Goal: Use online tool/utility: Use online tool/utility

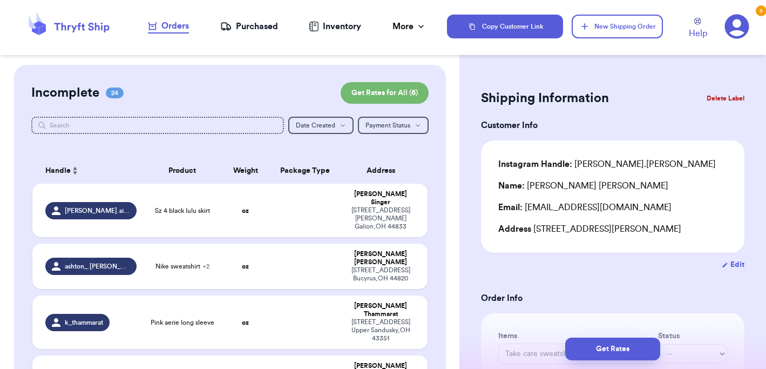
scroll to position [440, 0]
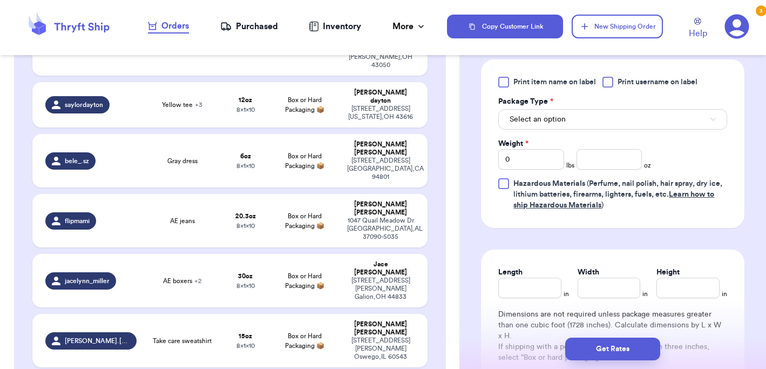
type input "brown aritzia vest"
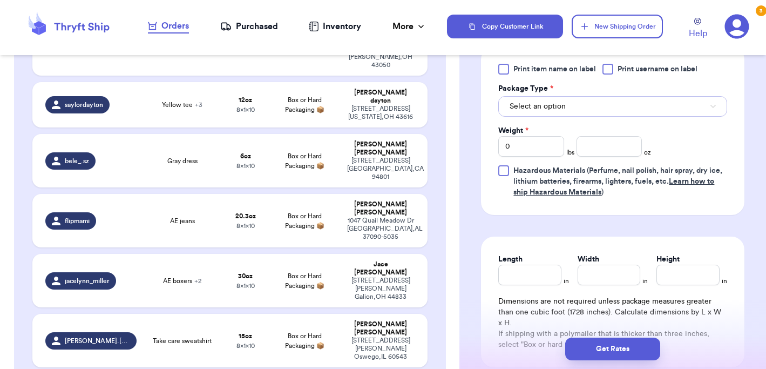
click at [628, 117] on button "Select an option" at bounding box center [612, 106] width 229 height 21
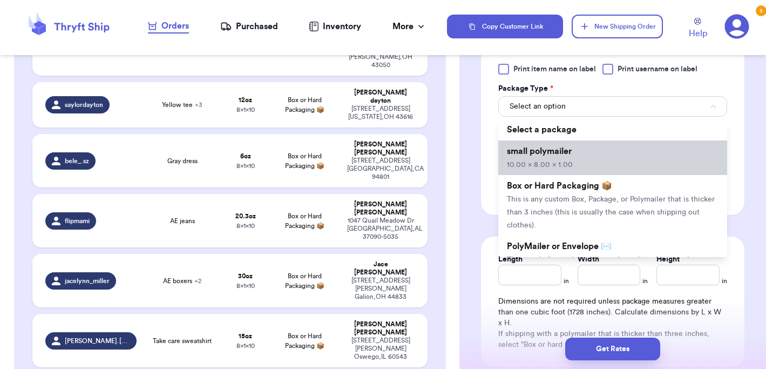
click at [604, 166] on li "small polymailer 10.00 x 8.00 x 1.00" at bounding box center [612, 157] width 229 height 35
type input "10"
type input "8"
type input "1"
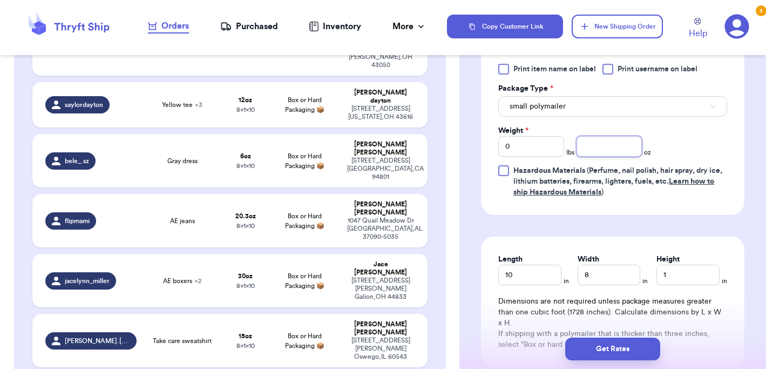
click at [596, 157] on input "number" at bounding box center [609, 146] width 65 height 21
type input "11"
click at [605, 215] on div "Print item name on label Print username on label Package Type * small polymaile…" at bounding box center [613, 130] width 264 height 168
type input "[PERSON_NAME] bra"
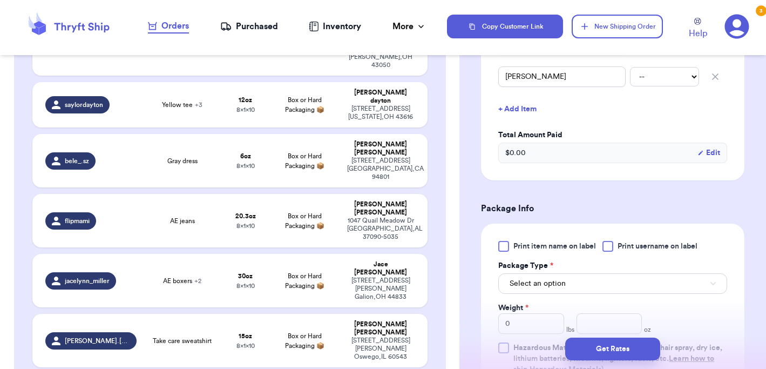
scroll to position [315, 0]
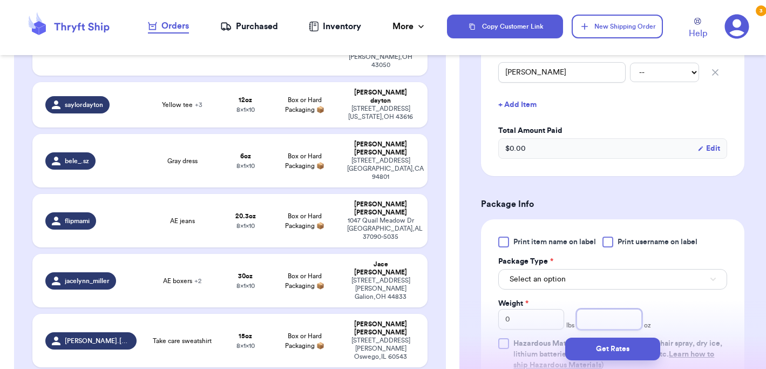
click at [621, 316] on input "number" at bounding box center [609, 319] width 65 height 21
type input "13.7"
click at [602, 279] on button "Select an option" at bounding box center [612, 279] width 229 height 21
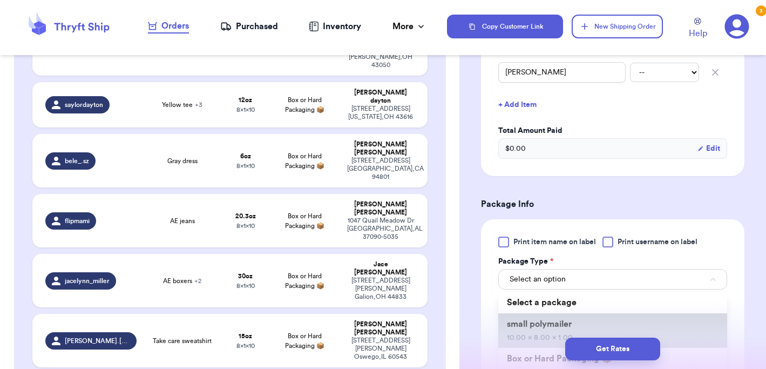
click at [571, 320] on span "small polymailer" at bounding box center [539, 324] width 65 height 9
type input "10"
type input "8"
type input "1"
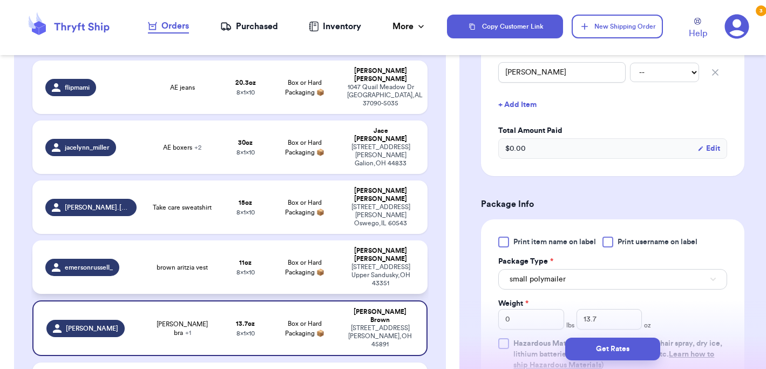
scroll to position [483, 0]
type input "Coach purse"
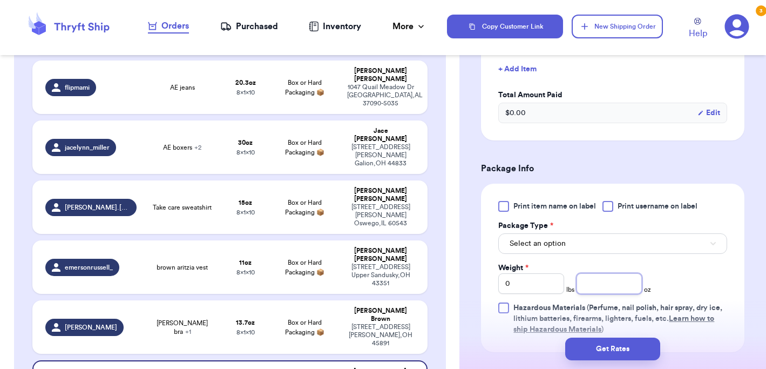
click at [609, 287] on input "number" at bounding box center [609, 283] width 65 height 21
type input "8.3"
click at [613, 239] on button "Select an option" at bounding box center [612, 243] width 229 height 21
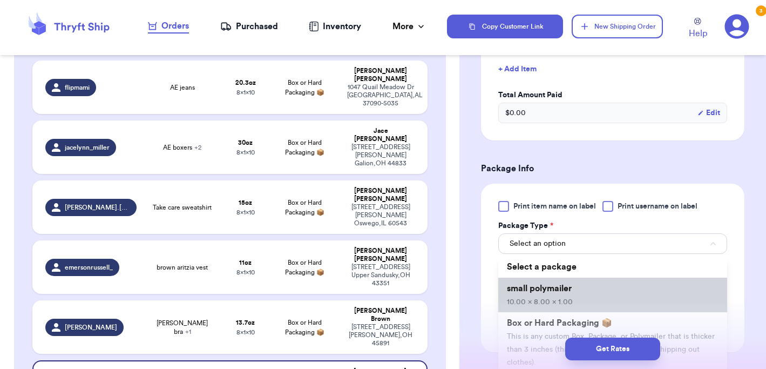
click at [597, 298] on li "small polymailer 10.00 x 8.00 x 1.00" at bounding box center [612, 295] width 229 height 35
type input "10"
type input "8"
type input "1"
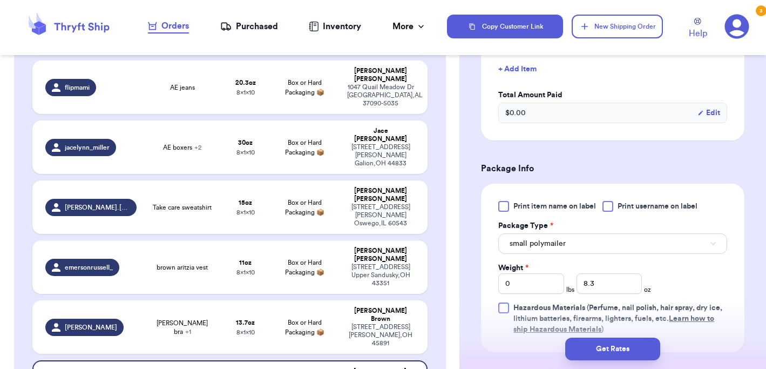
type input "Lulu black align tank"
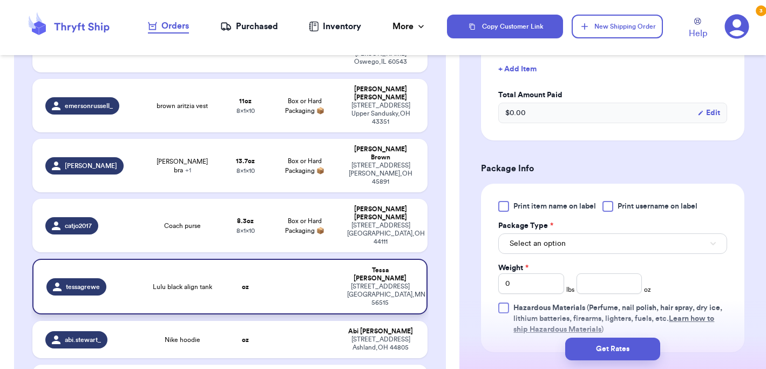
scroll to position [648, 0]
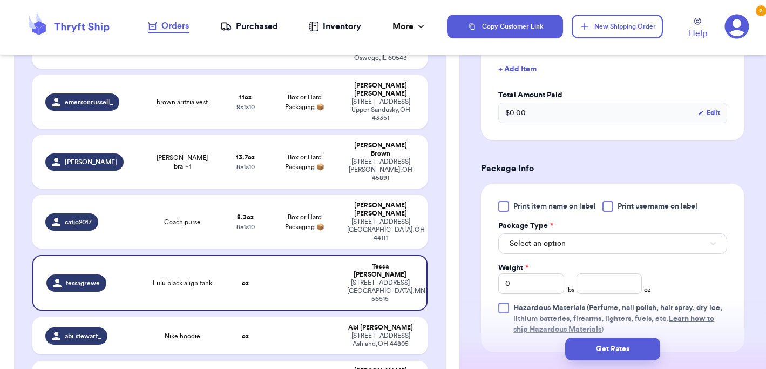
type input "Lulu shirt"
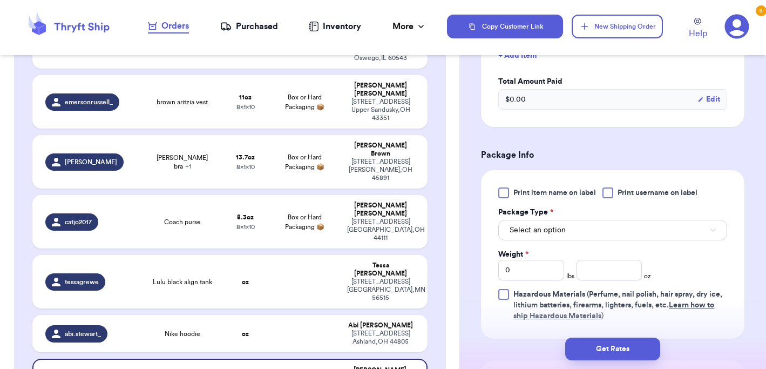
scroll to position [465, 0]
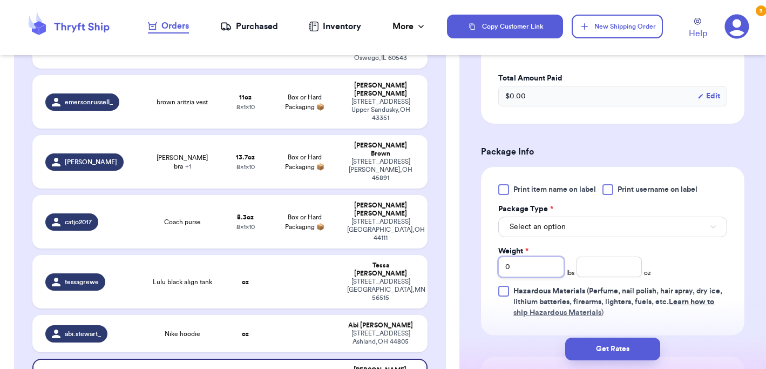
click at [542, 272] on input "0" at bounding box center [530, 266] width 65 height 21
type input "1"
click at [593, 264] on input "number" at bounding box center [609, 266] width 65 height 21
type input "8"
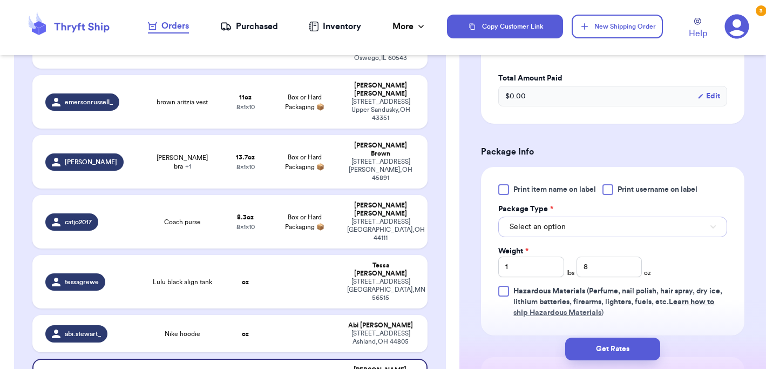
click at [590, 224] on button "Select an option" at bounding box center [612, 227] width 229 height 21
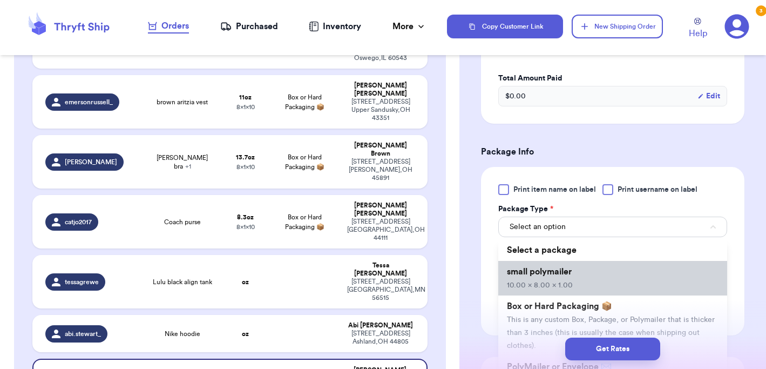
click at [558, 288] on span "10.00 x 8.00 x 1.00" at bounding box center [540, 285] width 66 height 8
type input "10"
type input "8"
type input "1"
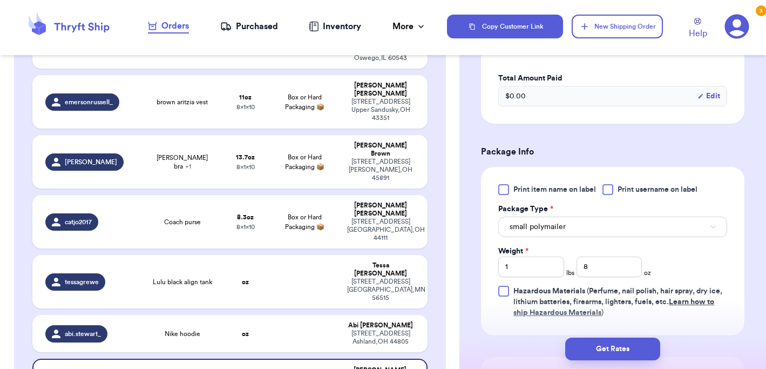
type input "Pink bra"
type input "0"
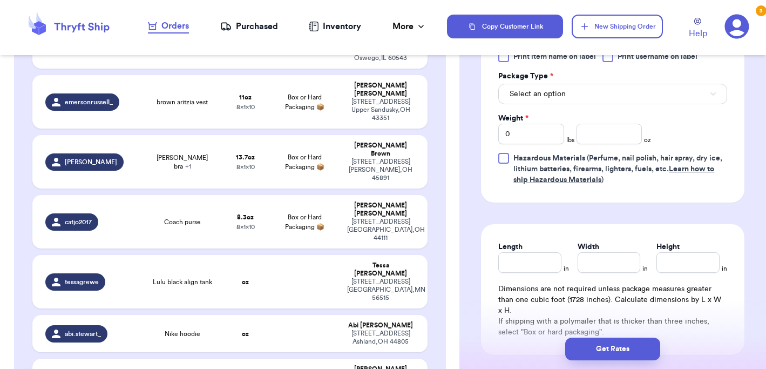
scroll to position [333, 0]
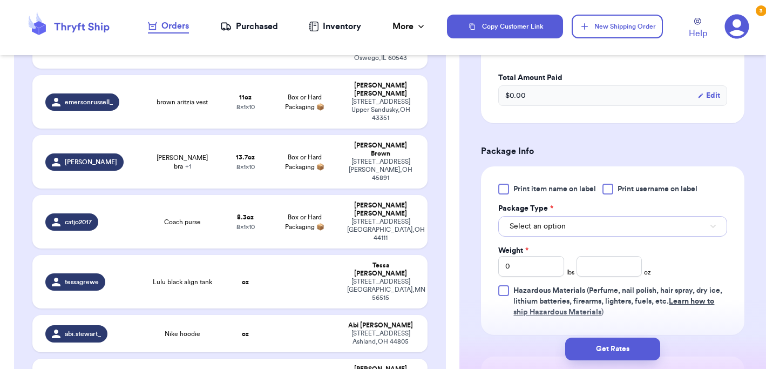
click at [583, 228] on button "Select an option" at bounding box center [612, 226] width 229 height 21
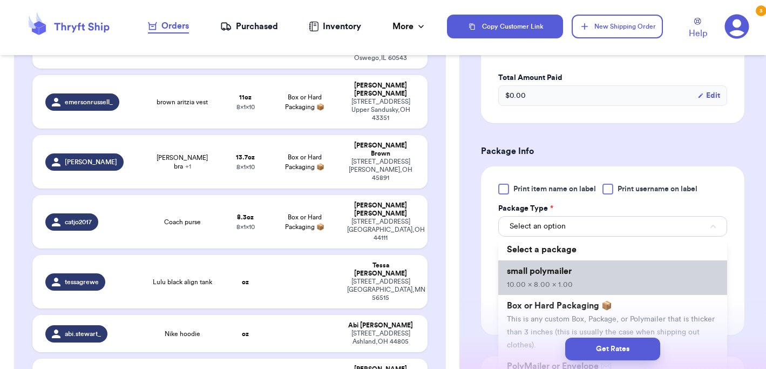
click at [573, 271] on li "small polymailer 10.00 x 8.00 x 1.00" at bounding box center [612, 277] width 229 height 35
type input "10"
type input "8"
type input "1"
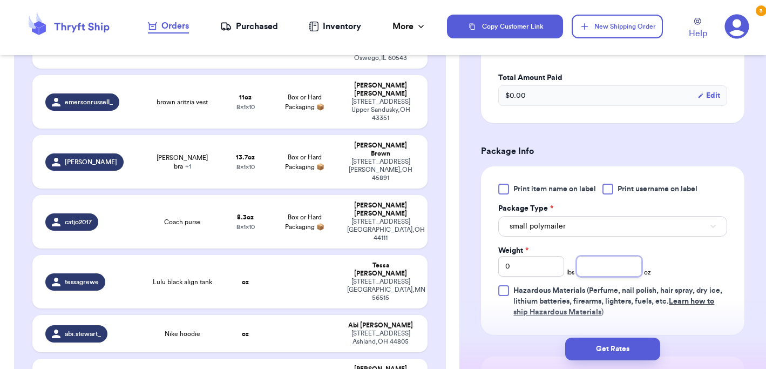
click at [612, 273] on input "number" at bounding box center [609, 266] width 65 height 21
type input "3.3"
type input "68 coach purse"
click at [542, 268] on input "0" at bounding box center [530, 266] width 65 height 21
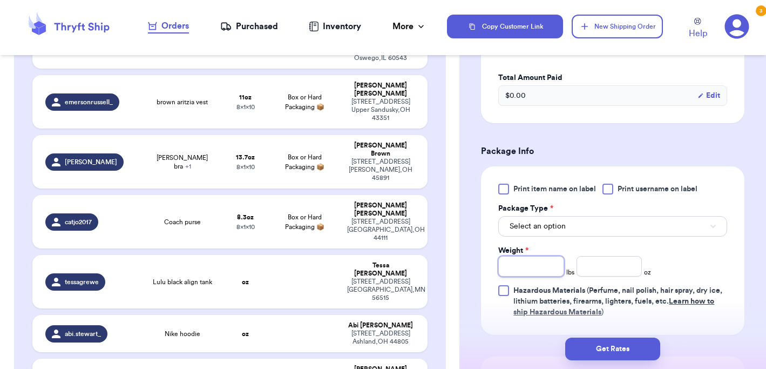
type input "2"
click at [580, 227] on button "Select an option" at bounding box center [612, 226] width 229 height 21
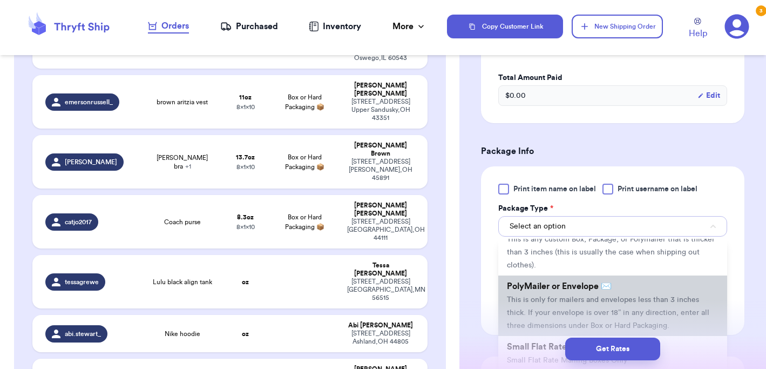
scroll to position [83, 0]
click at [569, 289] on li "PolyMailer or Envelope ✉️ This is only for mailers and envelopes less than 3 in…" at bounding box center [612, 303] width 229 height 60
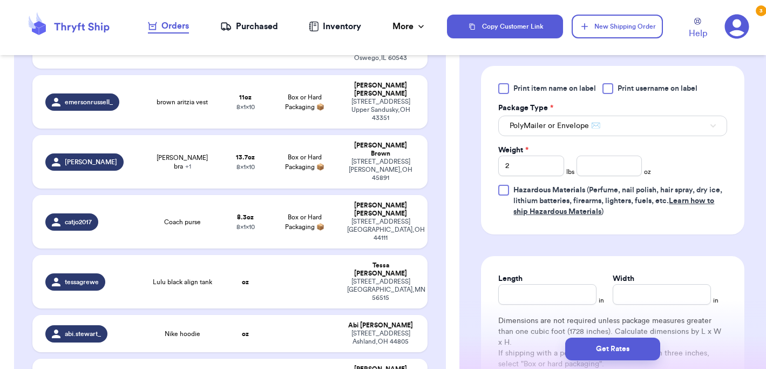
scroll to position [465, 0]
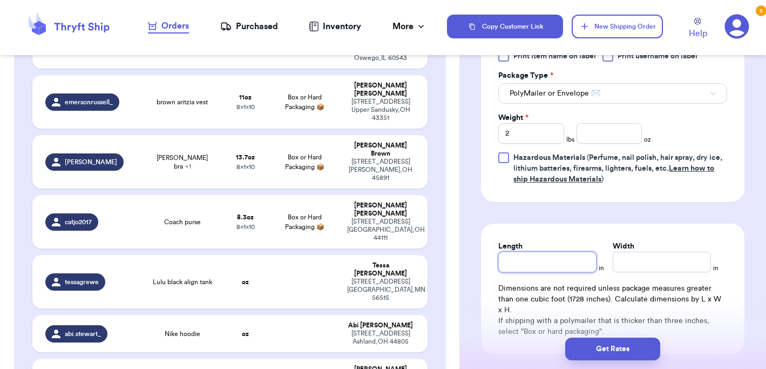
click at [543, 263] on input "Length" at bounding box center [547, 262] width 98 height 21
type input "1"
type input "16"
click at [621, 262] on input "Width *" at bounding box center [662, 262] width 98 height 21
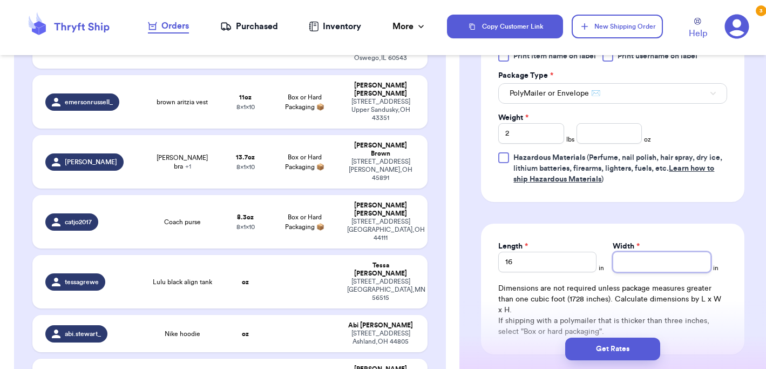
type input "2"
type input "20"
click at [607, 211] on form "Shipping Information Delete Label Customer Info Instagram Handle: allysonmariee…" at bounding box center [613, 15] width 264 height 789
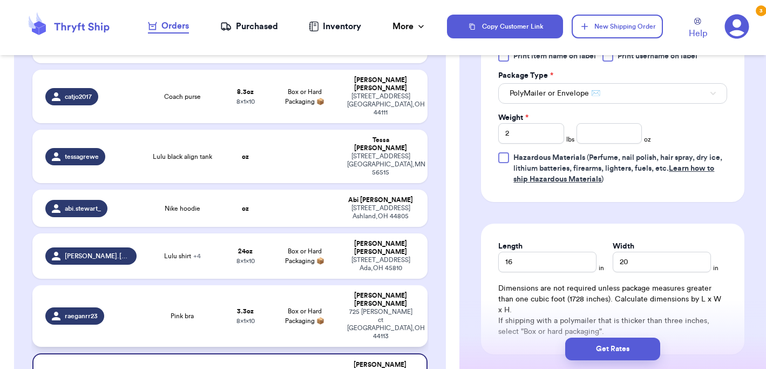
scroll to position [781, 0]
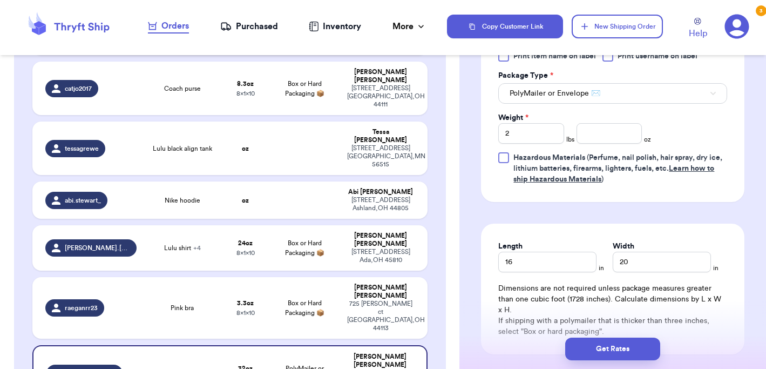
type input "Coach wallet"
type input "0"
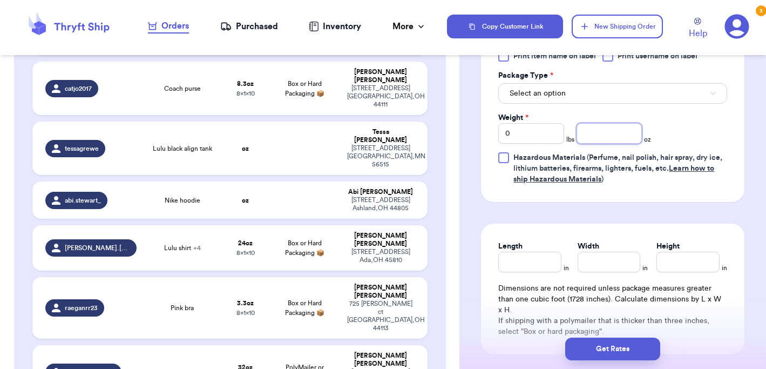
click at [617, 129] on input "number" at bounding box center [609, 133] width 65 height 21
type input "2.7"
click at [613, 96] on button "Select an option" at bounding box center [612, 93] width 229 height 21
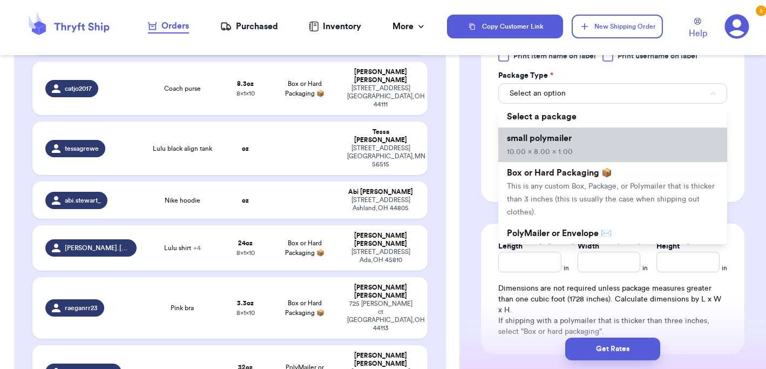
click at [592, 153] on li "small polymailer 10.00 x 8.00 x 1.00" at bounding box center [612, 144] width 229 height 35
type input "10"
type input "8"
type input "1"
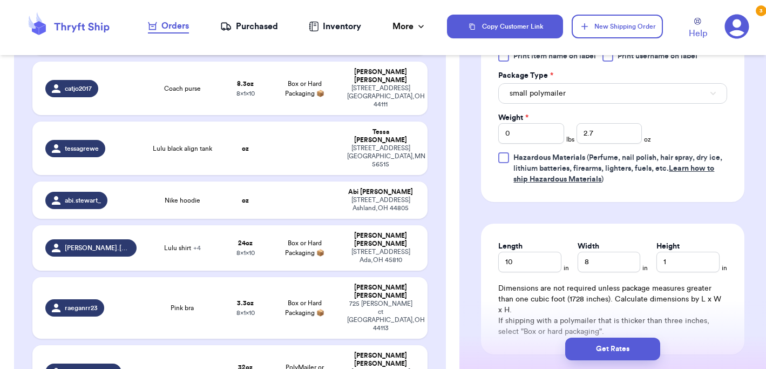
type input "Brown dress"
click at [620, 134] on input "number" at bounding box center [609, 133] width 65 height 21
type input "14"
click at [639, 92] on button "Select an option" at bounding box center [612, 93] width 229 height 21
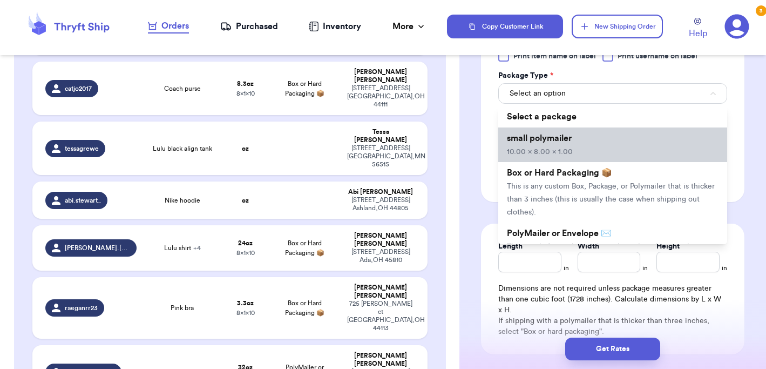
click at [585, 148] on li "small polymailer 10.00 x 8.00 x 1.00" at bounding box center [612, 144] width 229 height 35
type input "10"
type input "8"
type input "1"
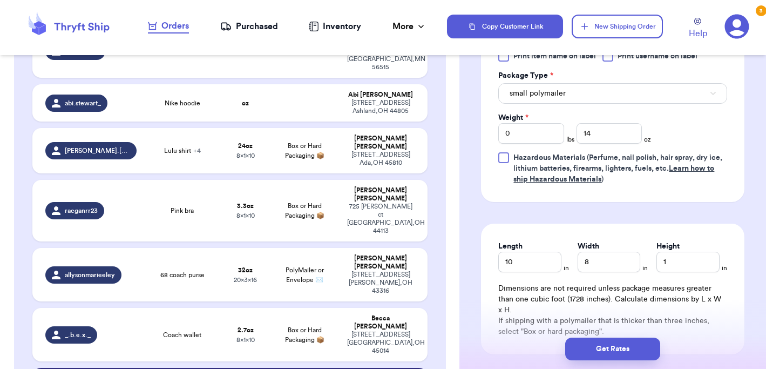
scroll to position [880, 0]
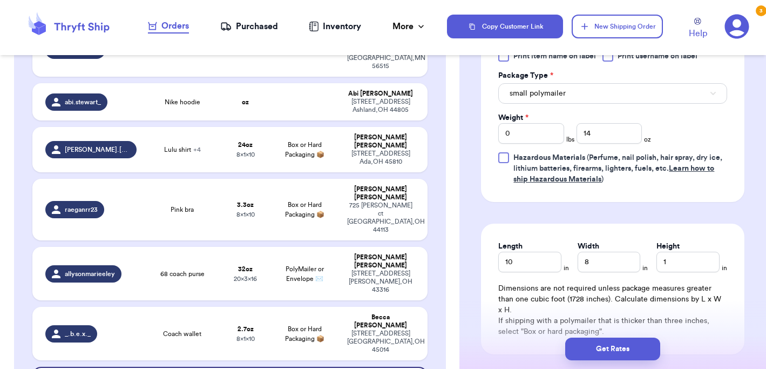
type input "Lululemon leggings"
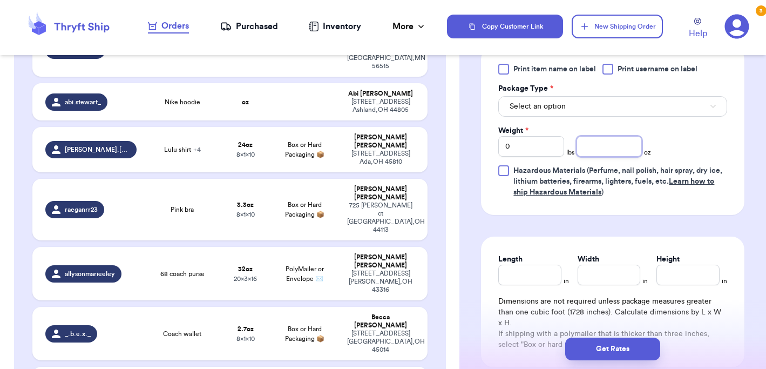
click at [626, 141] on input "number" at bounding box center [609, 146] width 65 height 21
type input "8"
click at [611, 96] on button "Select an option" at bounding box center [612, 106] width 229 height 21
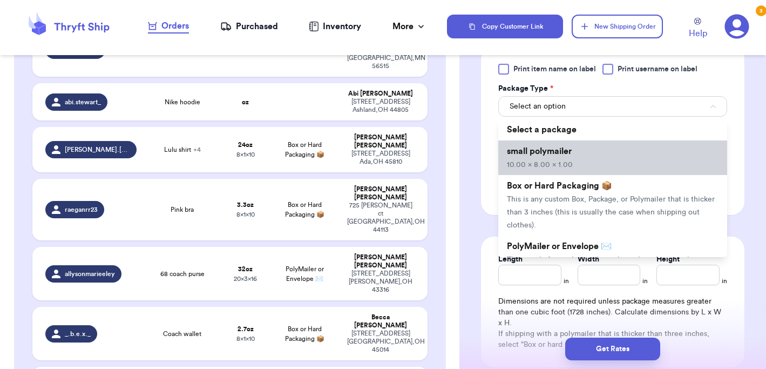
click at [575, 144] on li "small polymailer 10.00 x 8.00 x 1.00" at bounding box center [612, 157] width 229 height 35
type input "10"
type input "8"
type input "1"
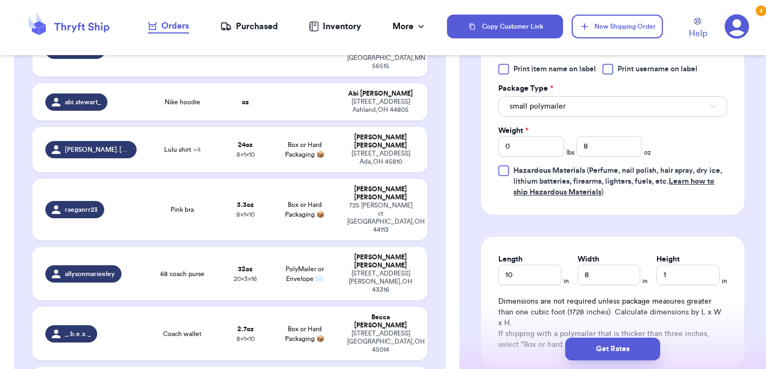
type input "Nike Shorts"
click at [588, 96] on button "Select an option" at bounding box center [612, 106] width 229 height 21
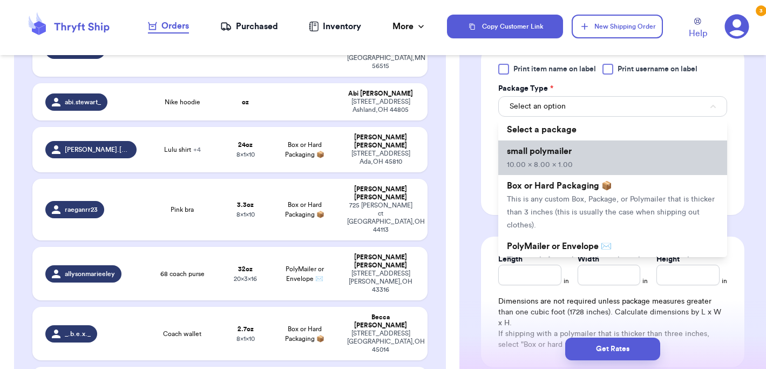
click at [570, 161] on span "10.00 x 8.00 x 1.00" at bounding box center [540, 165] width 66 height 8
type input "10"
type input "8"
type input "1"
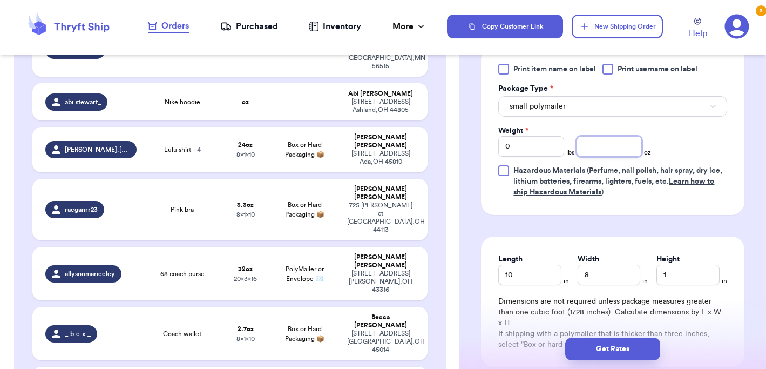
click at [606, 136] on input "number" at bounding box center [609, 146] width 65 height 21
type input "15"
click at [650, 181] on span "Hazardous Materials (Perfume, nail polish, hair spray, dry ice, lithium batteri…" at bounding box center [621, 181] width 214 height 32
click at [0, 0] on input "Hazardous Materials (Perfume, nail polish, hair spray, dry ice, lithium batteri…" at bounding box center [0, 0] width 0 height 0
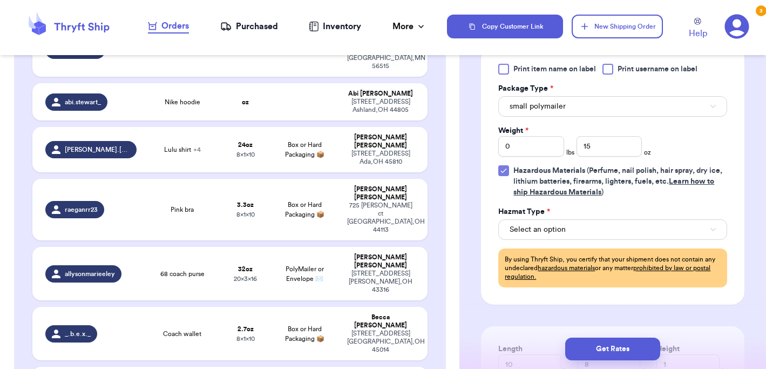
click at [501, 165] on label "Hazardous Materials (Perfume, nail polish, hair spray, dry ice, lithium batteri…" at bounding box center [612, 181] width 229 height 32
click at [0, 0] on input "Hazardous Materials (Perfume, nail polish, hair spray, dry ice, lithium batteri…" at bounding box center [0, 0] width 0 height 0
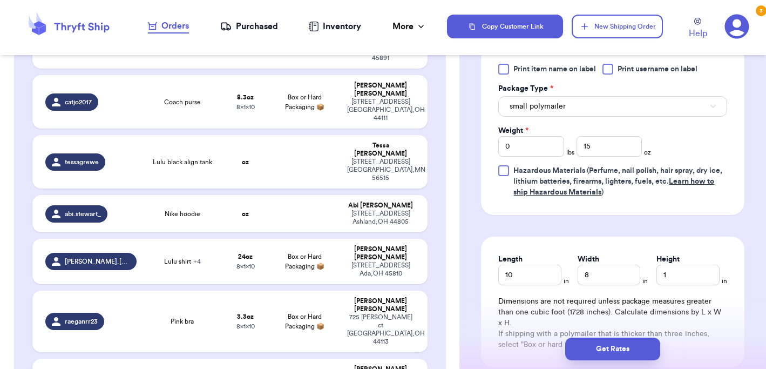
scroll to position [764, 0]
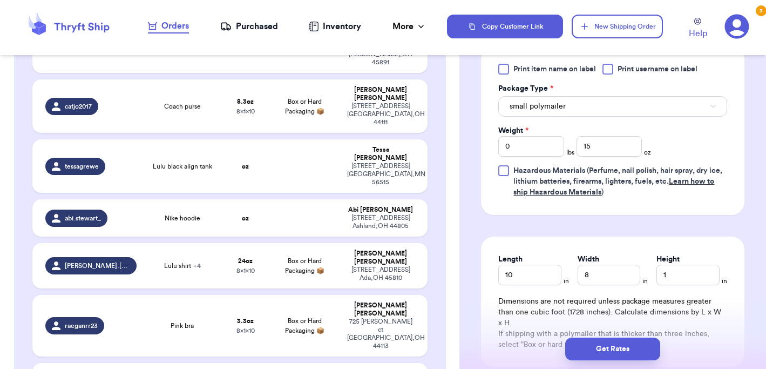
type input "TNA hoodie"
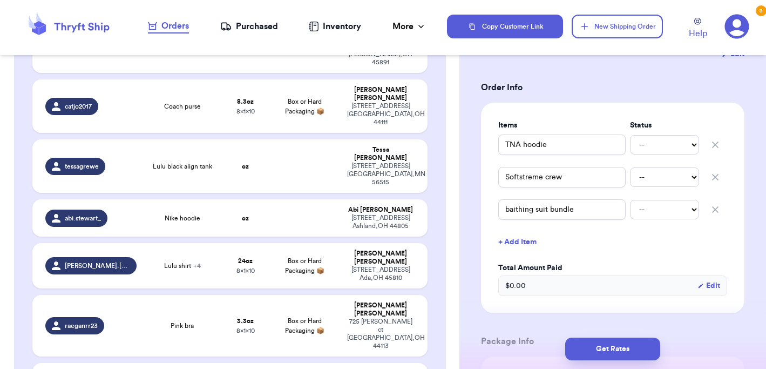
scroll to position [212, 0]
